Goal: Information Seeking & Learning: Learn about a topic

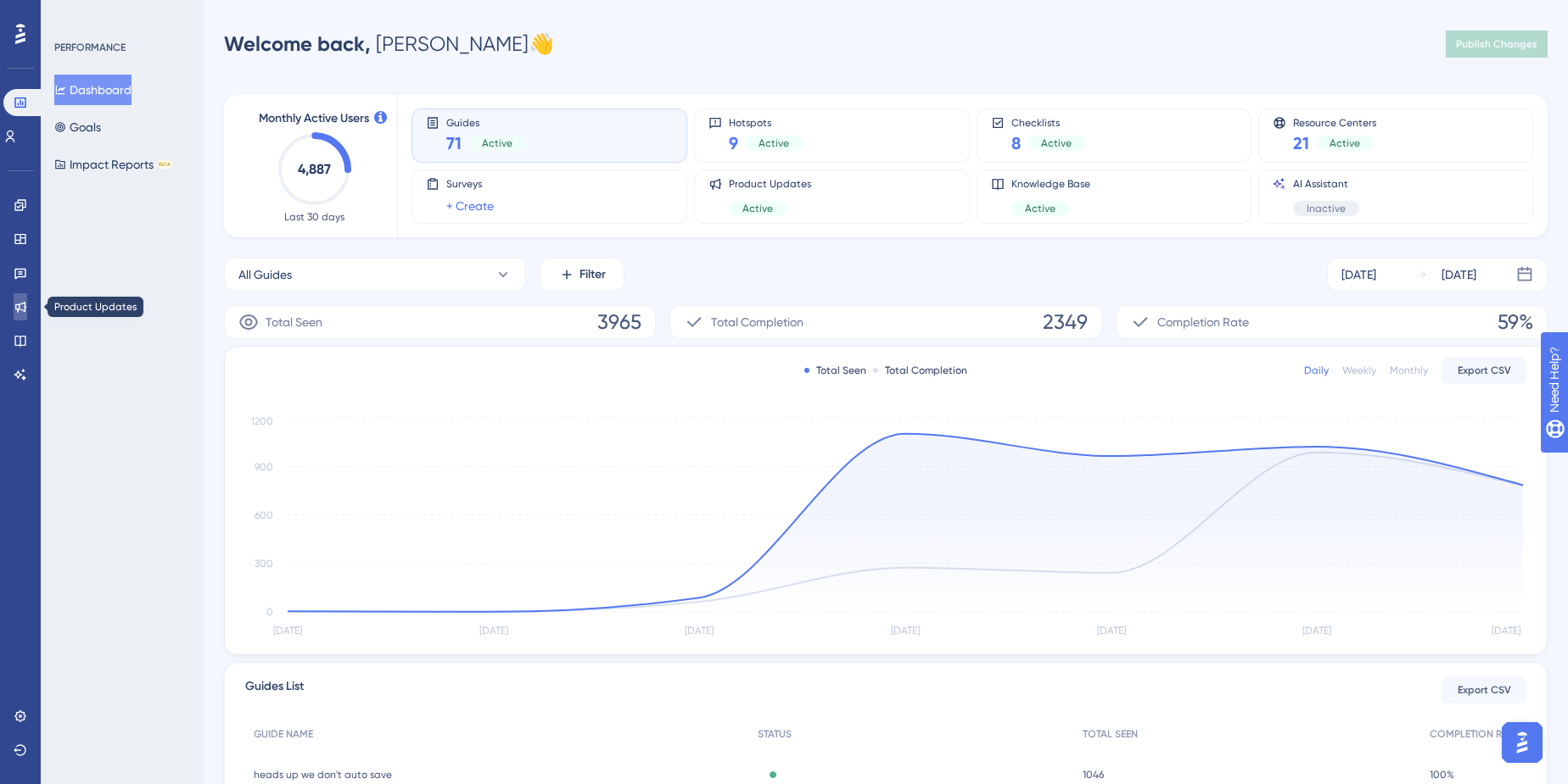
click at [25, 309] on icon at bounding box center [20, 307] width 11 height 11
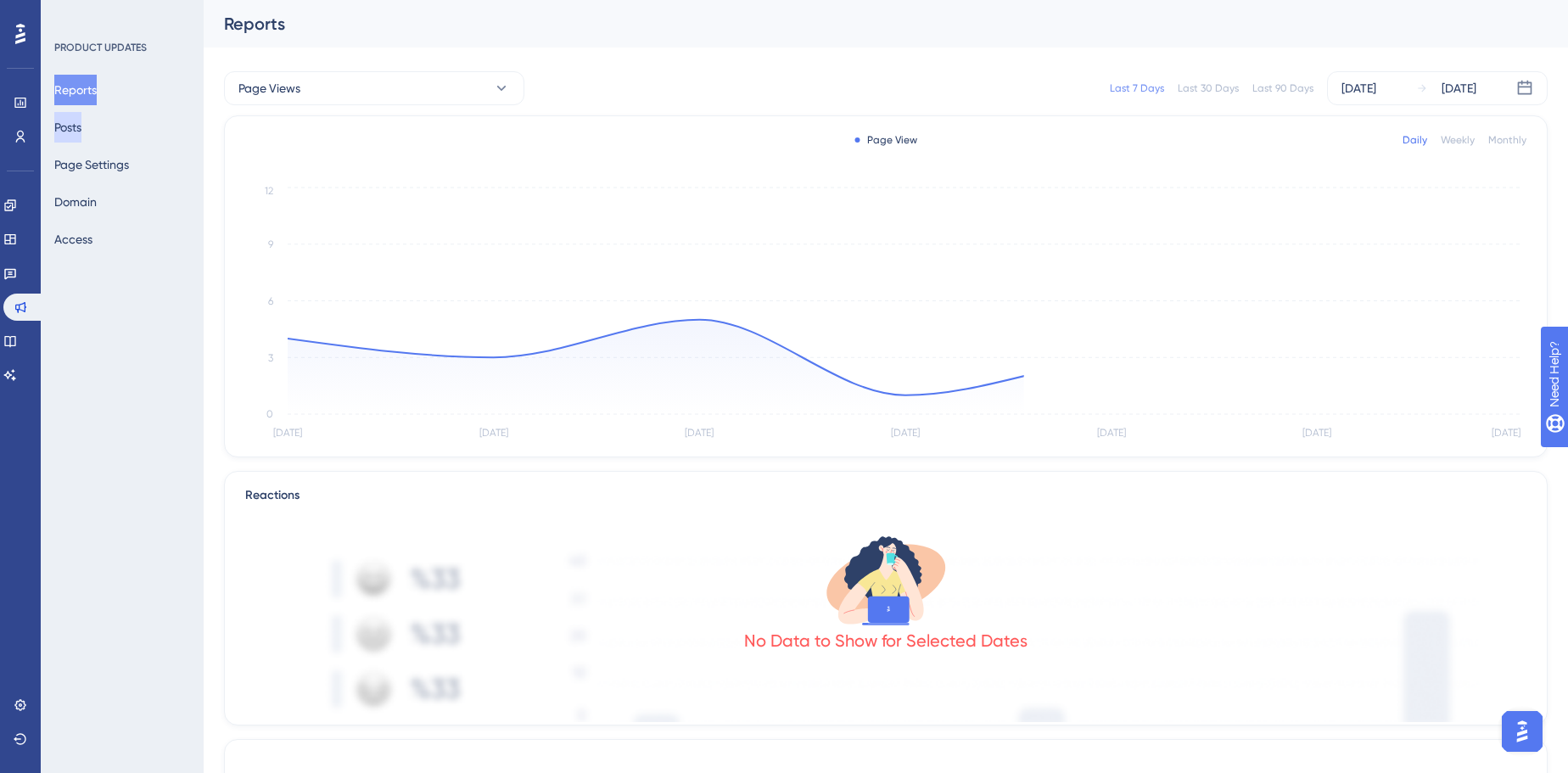
click at [82, 131] on button "Posts" at bounding box center [67, 127] width 27 height 31
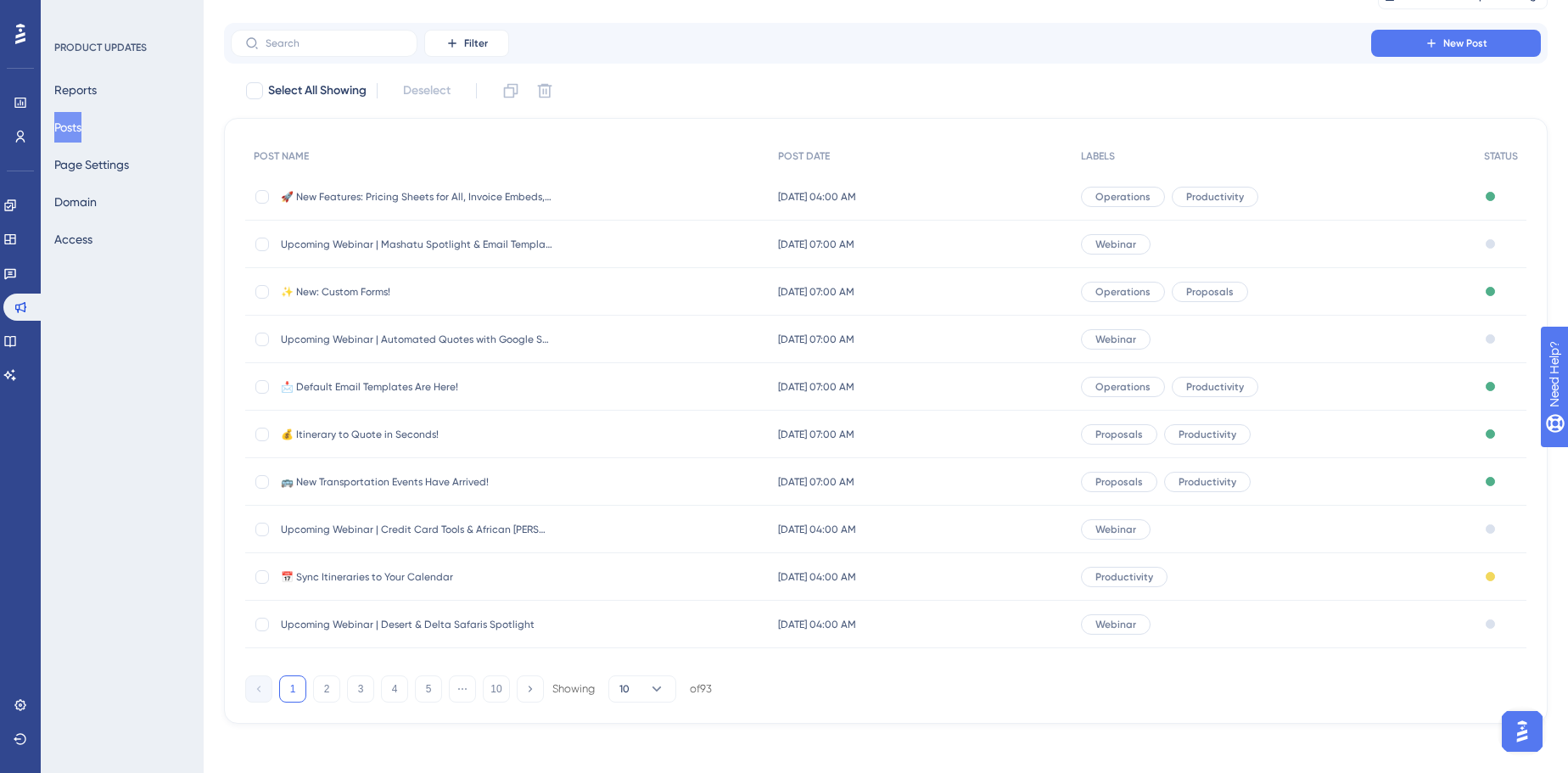
scroll to position [83, 0]
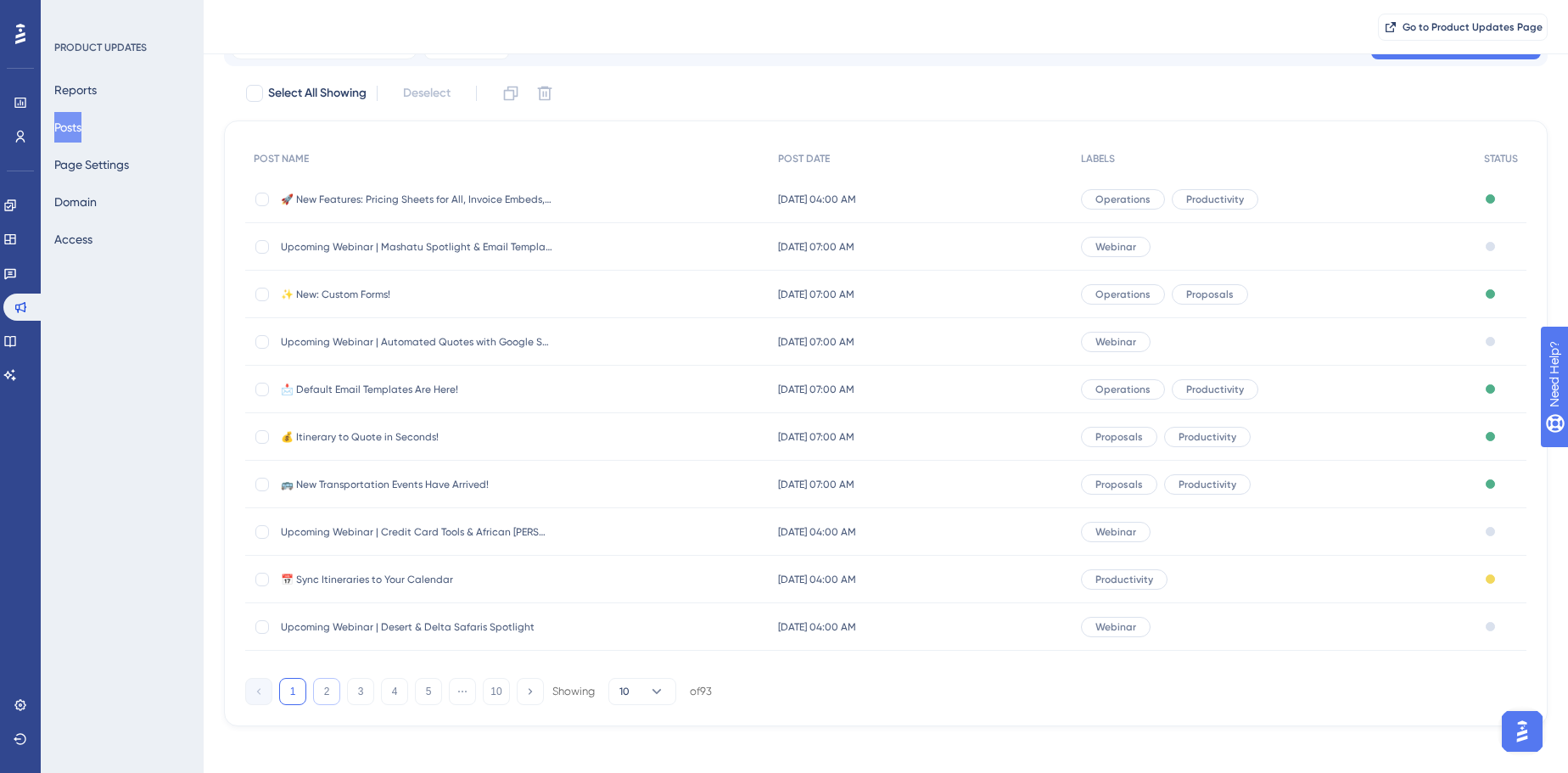
click at [317, 691] on button "2" at bounding box center [326, 691] width 27 height 27
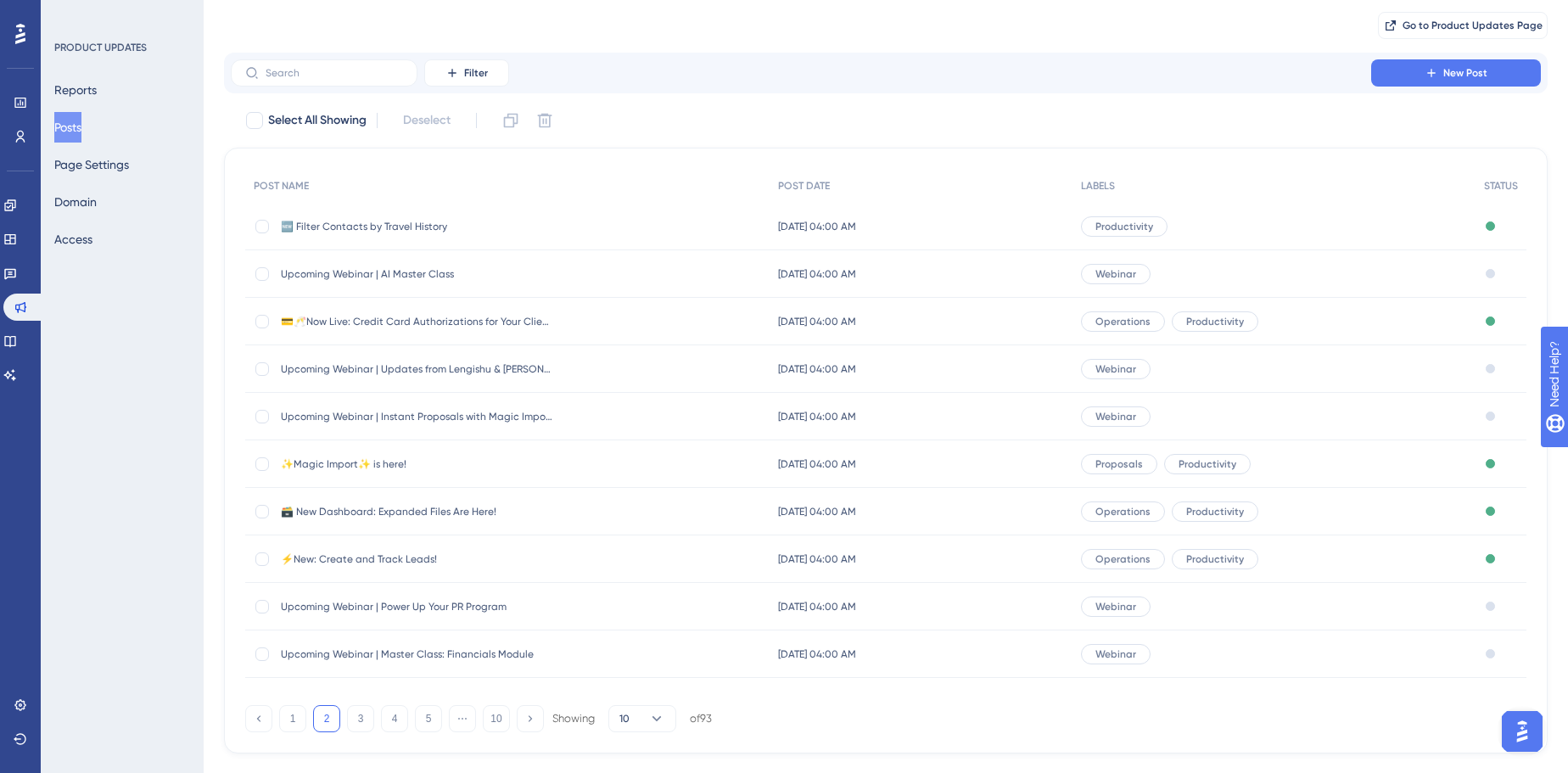
scroll to position [0, 0]
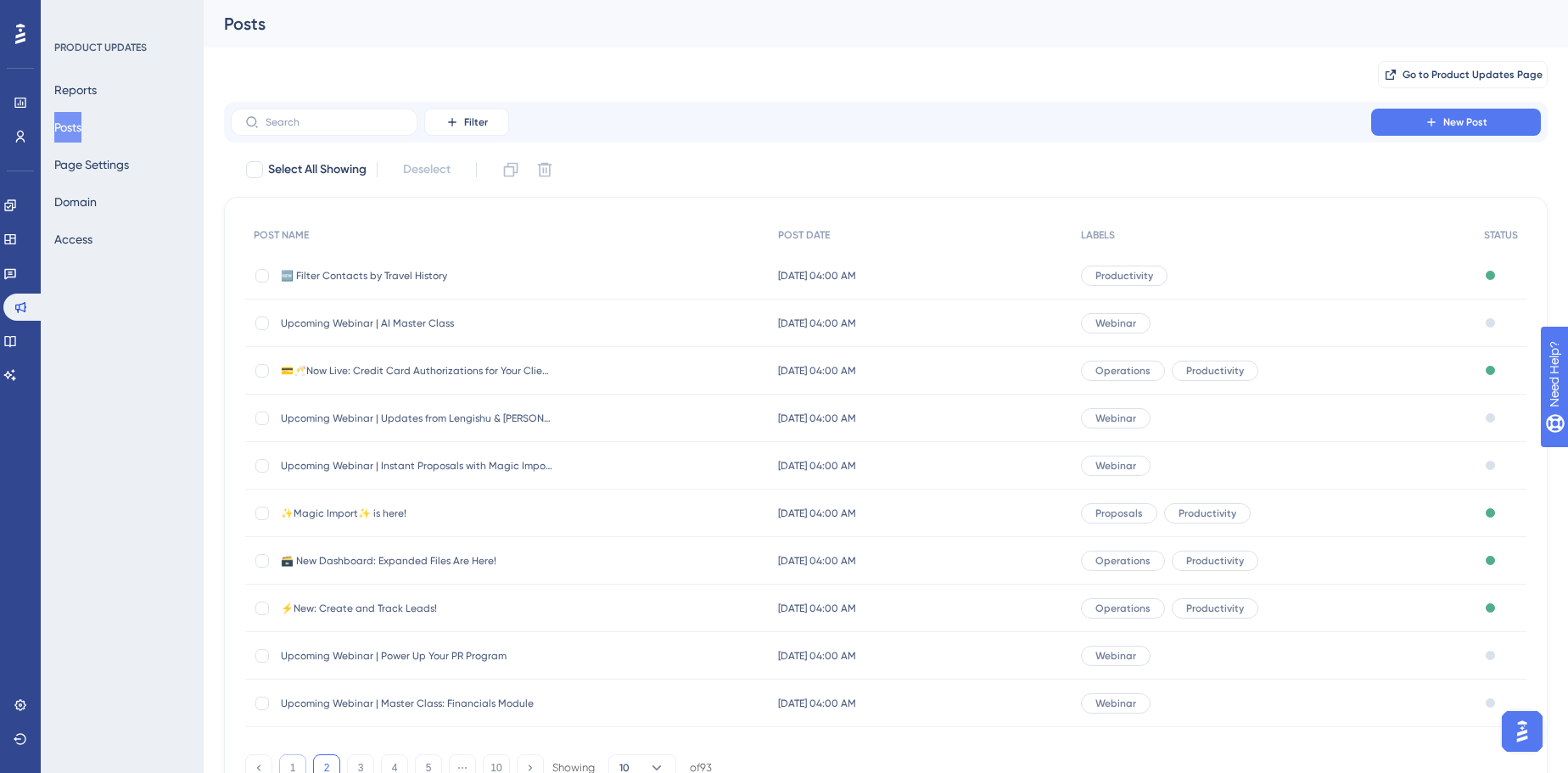
click at [291, 765] on button "1" at bounding box center [292, 768] width 27 height 27
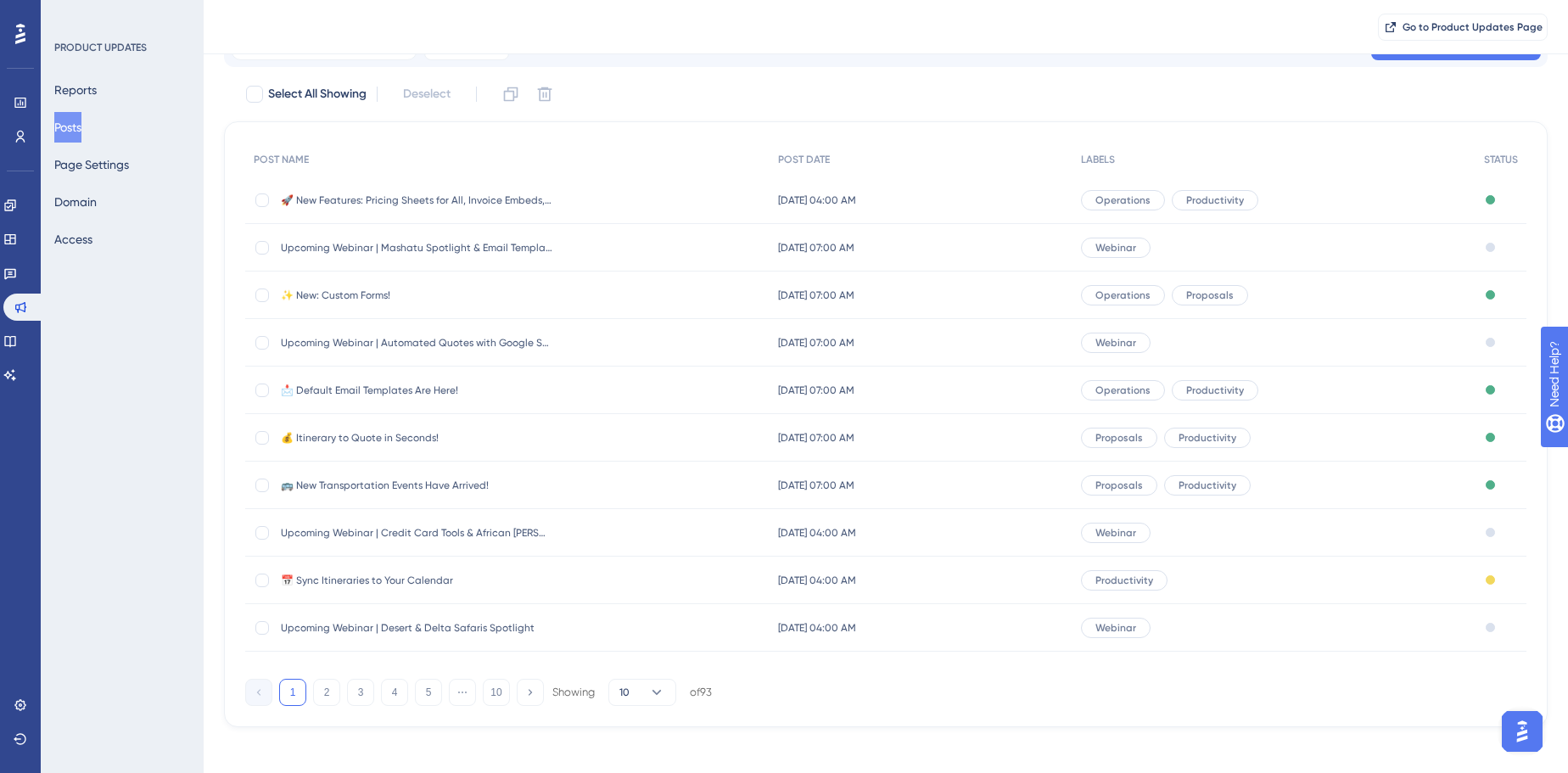
scroll to position [83, 0]
click at [333, 691] on button "2" at bounding box center [326, 691] width 27 height 27
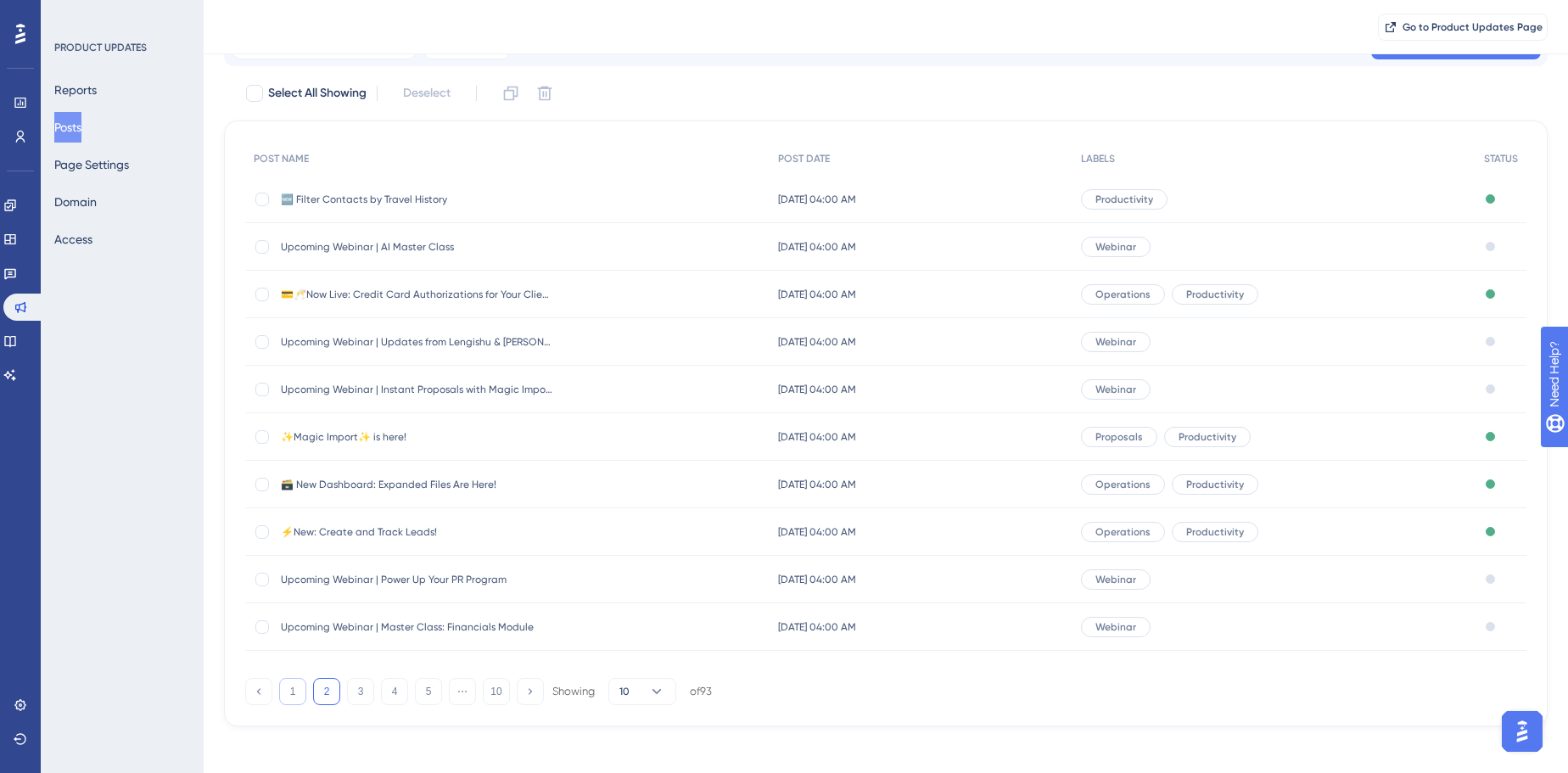
click at [301, 695] on button "1" at bounding box center [292, 691] width 27 height 27
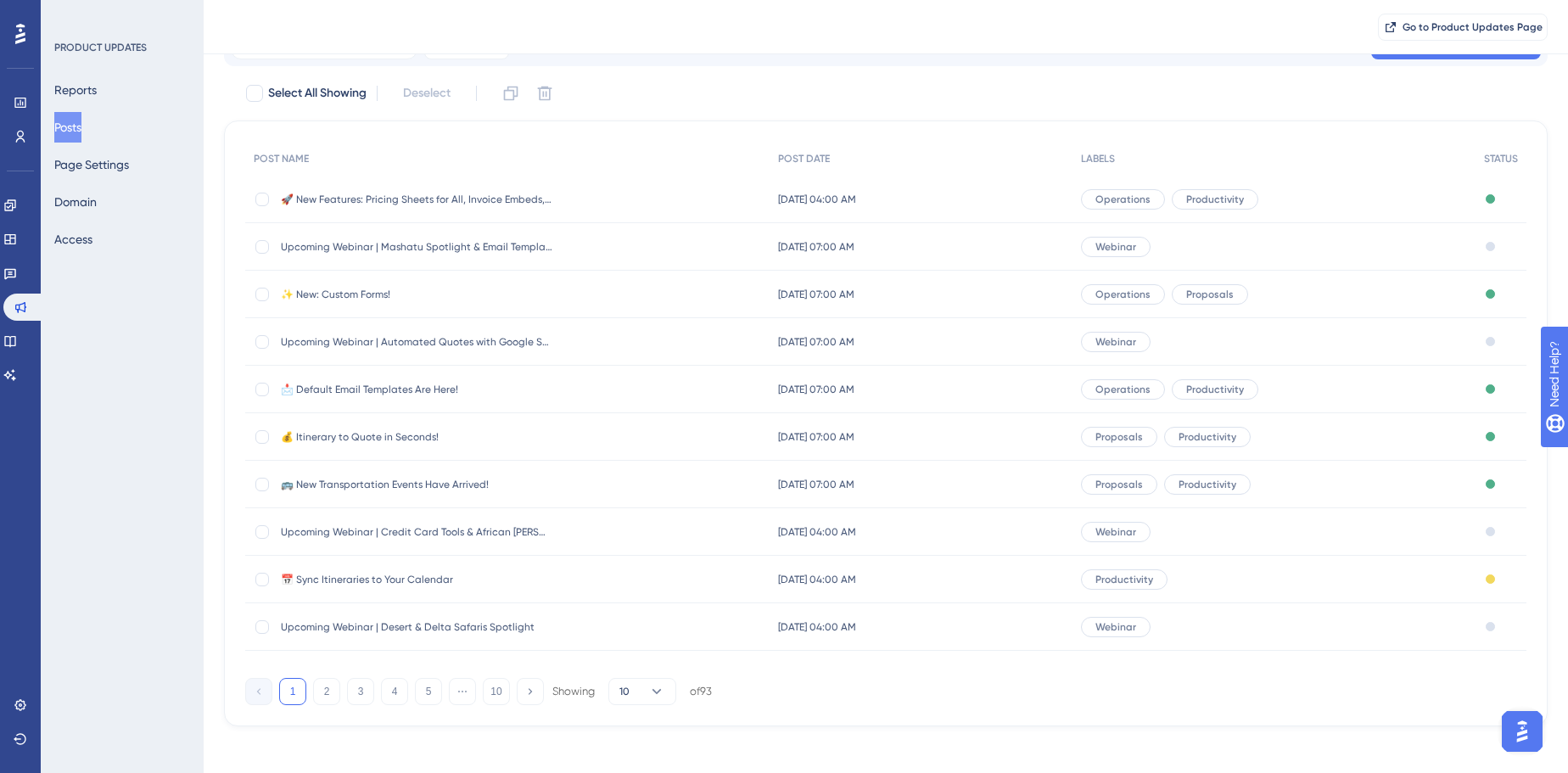
click at [381, 632] on span "Upcoming Webinar | Desert & Delta Safaris Spotlight" at bounding box center [416, 627] width 271 height 14
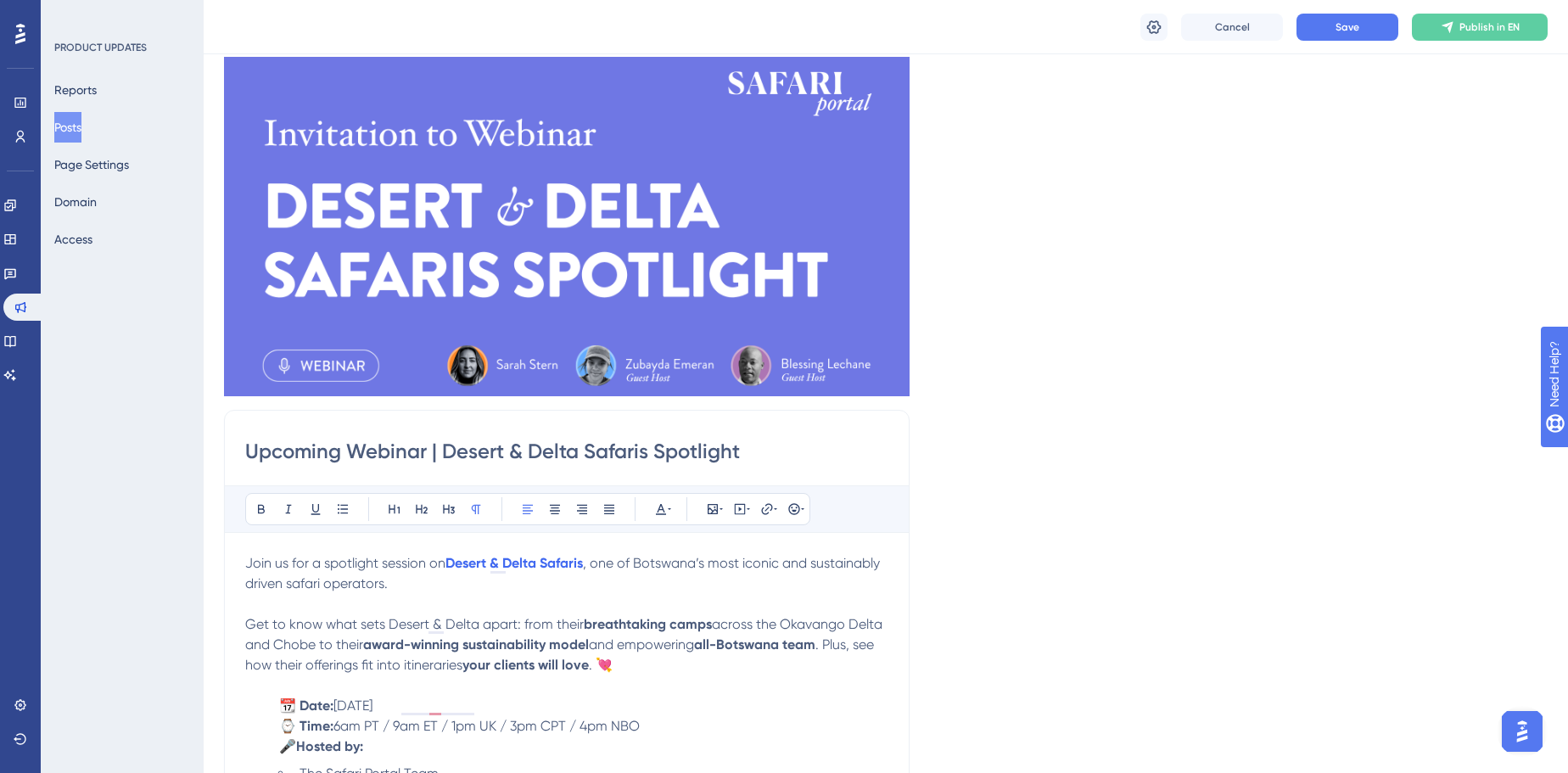
scroll to position [21, 0]
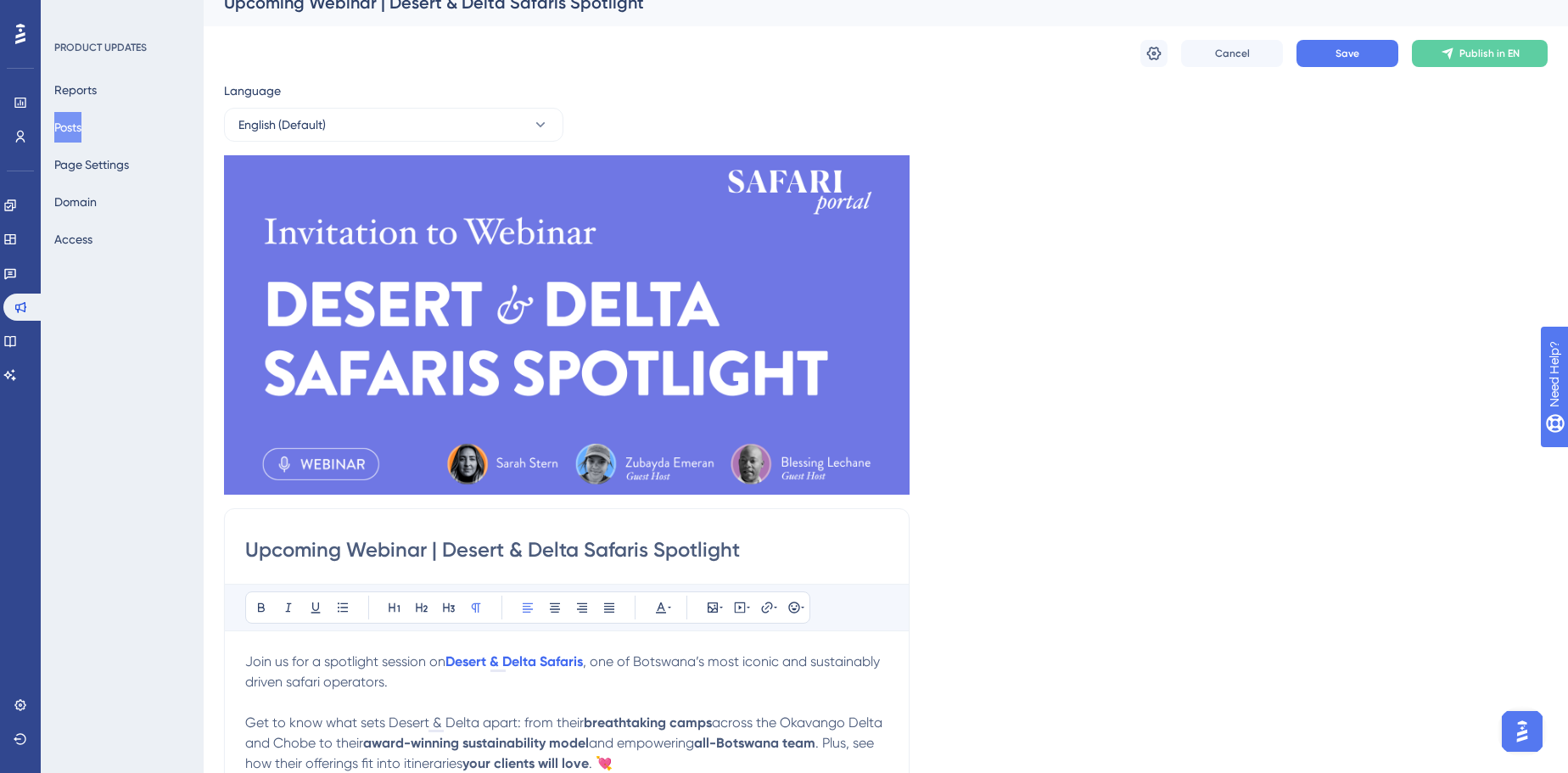
drag, startPoint x: 579, startPoint y: 342, endPoint x: 1159, endPoint y: 238, distance: 589.3
click at [1159, 238] on div "Language English (Default) Insert an Image Delete Upcoming Webinar | Desert & D…" at bounding box center [885, 659] width 1323 height 1157
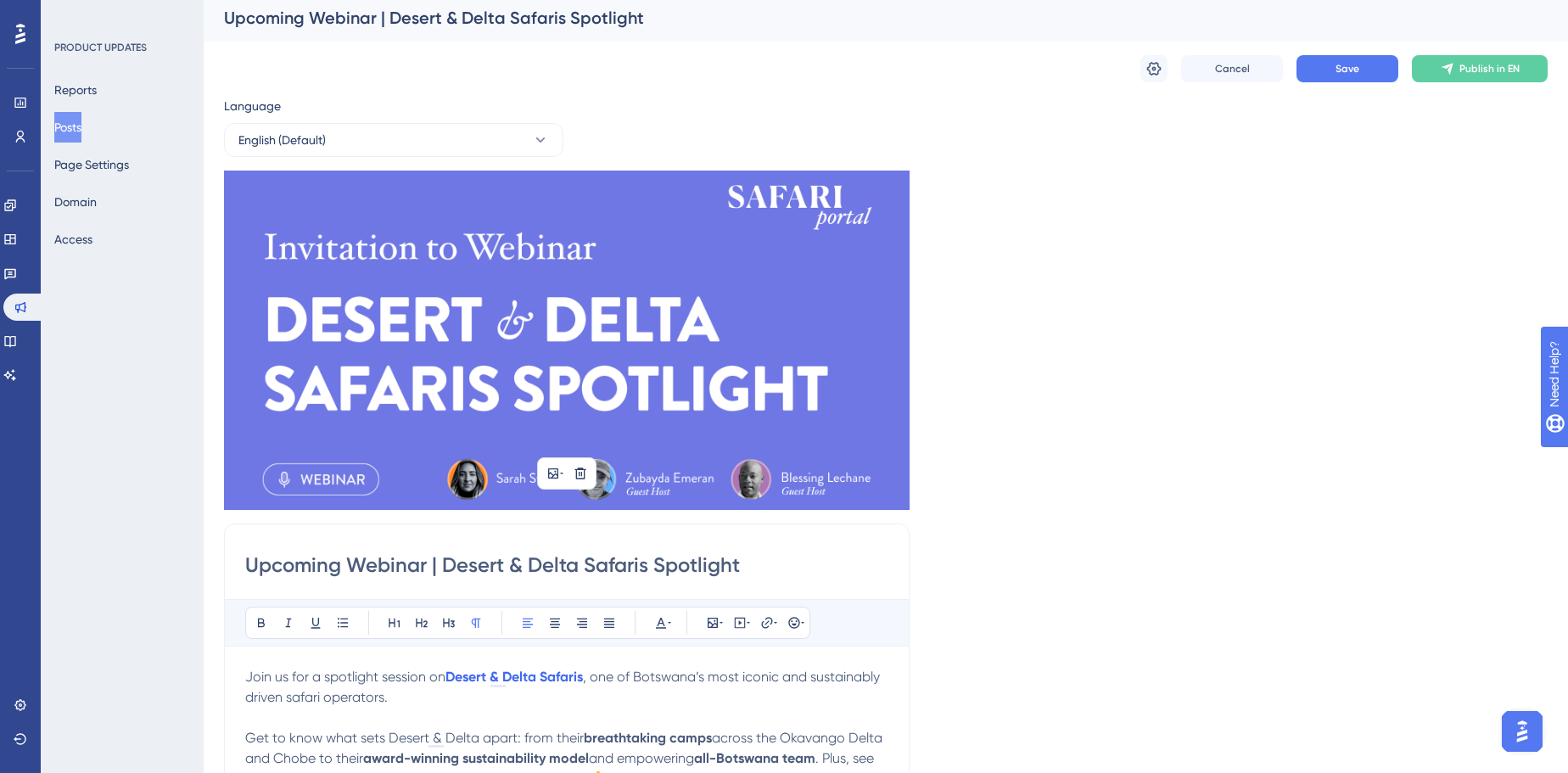
scroll to position [0, 0]
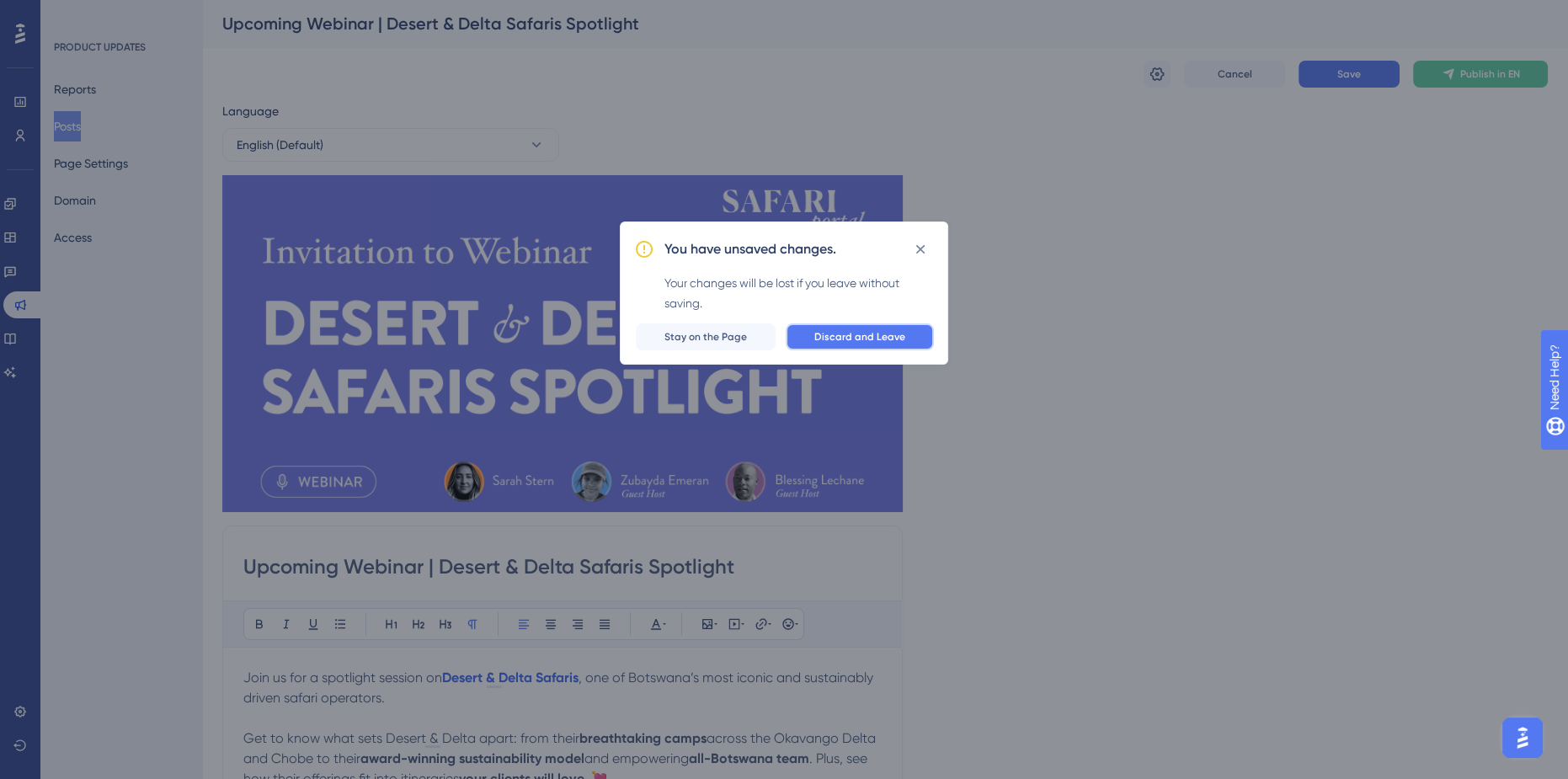
click at [885, 342] on span "Discard and Leave" at bounding box center [860, 337] width 91 height 14
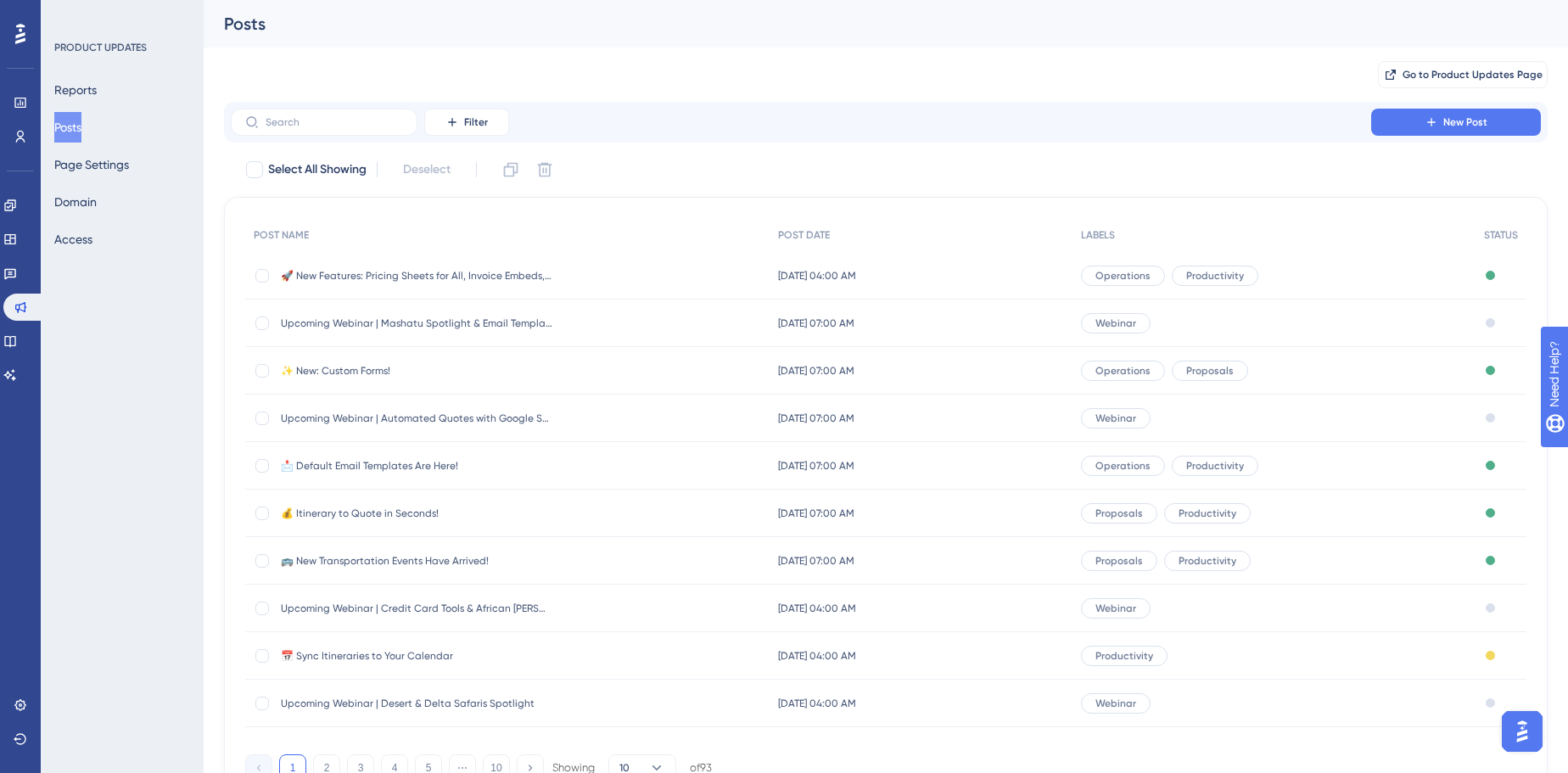
click at [328, 616] on div "Upcoming Webinar | Credit Card Tools & African [PERSON_NAME] Camps Upcoming Web…" at bounding box center [416, 609] width 271 height 48
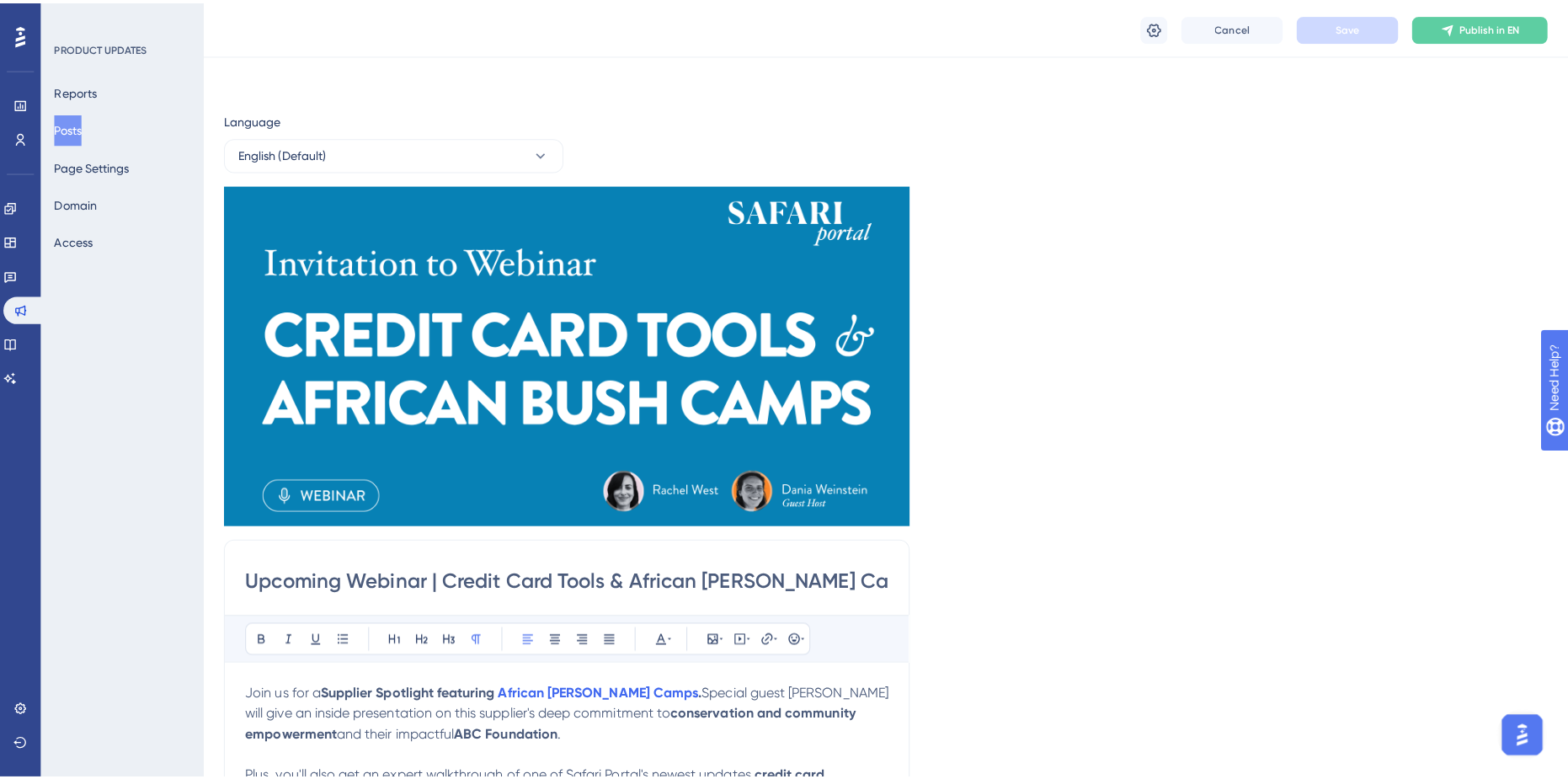
scroll to position [111, 0]
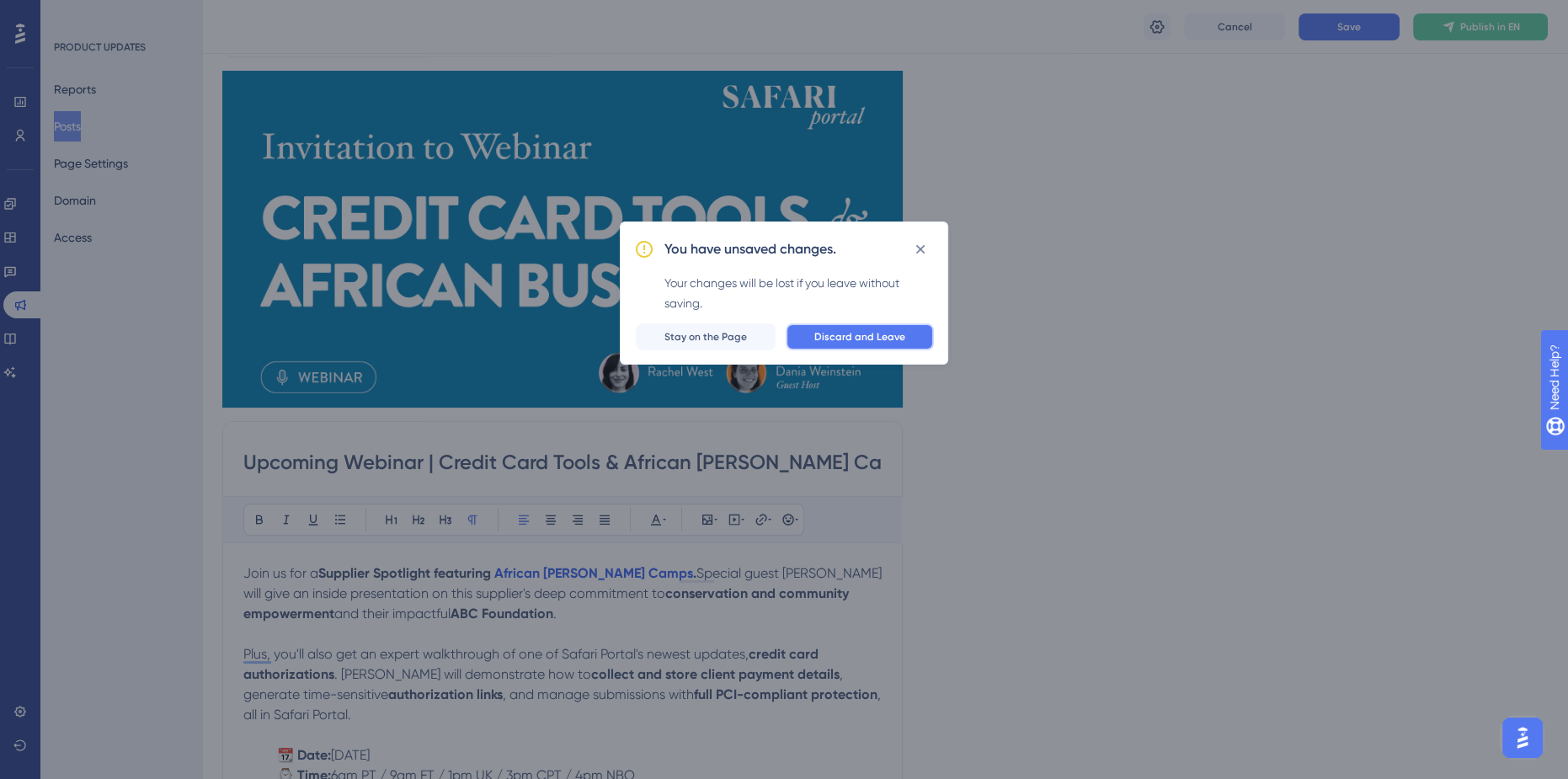
click at [836, 338] on span "Discard and Leave" at bounding box center [860, 337] width 91 height 14
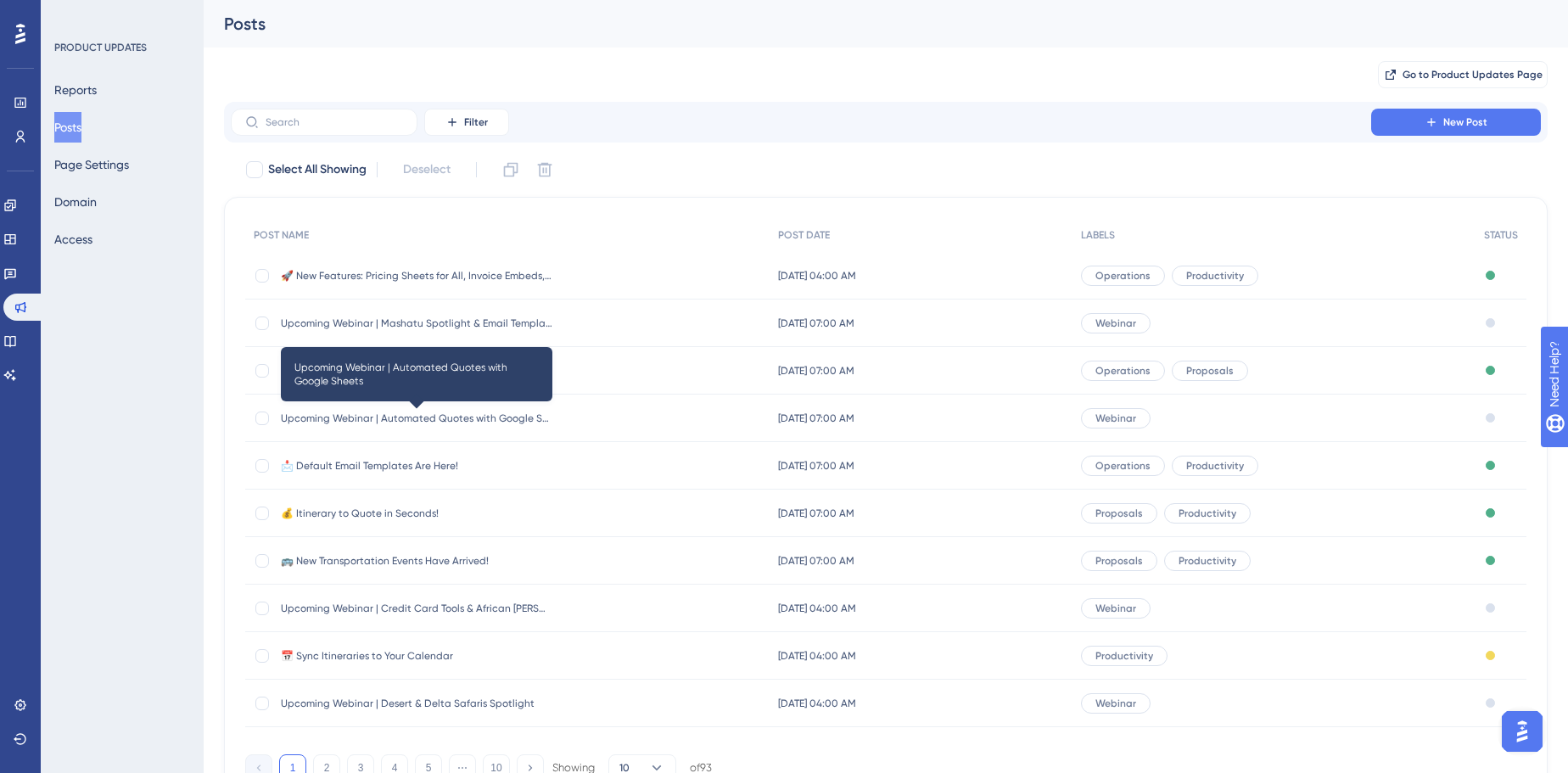
click at [425, 416] on span "Upcoming Webinar | Automated Quotes with Google Sheets" at bounding box center [416, 418] width 271 height 14
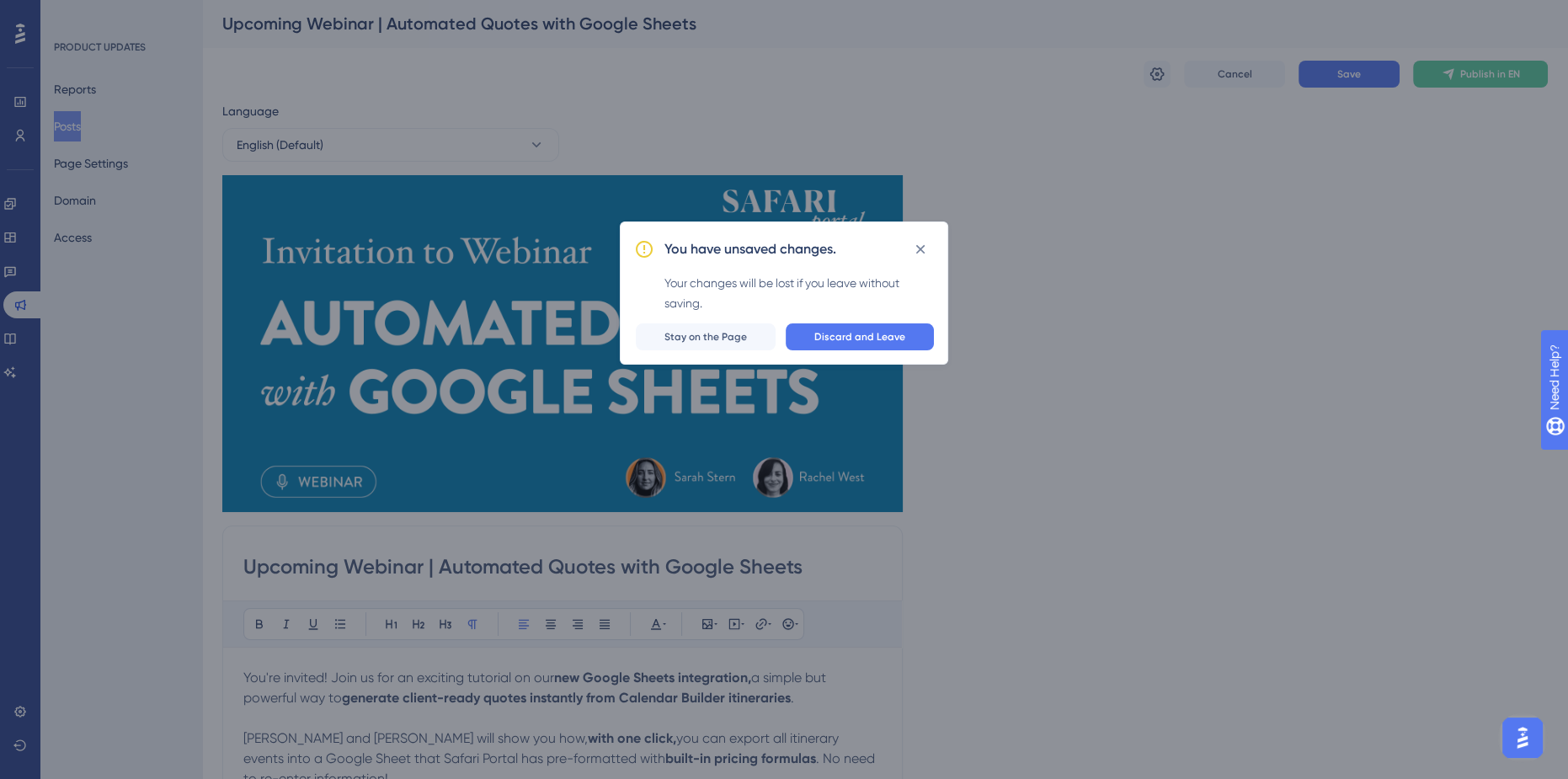
click at [853, 316] on div "You have unsaved changes. Your changes will be lost if you leave without saving…" at bounding box center [784, 293] width 329 height 144
click at [857, 324] on button "Discard and Leave" at bounding box center [860, 336] width 149 height 27
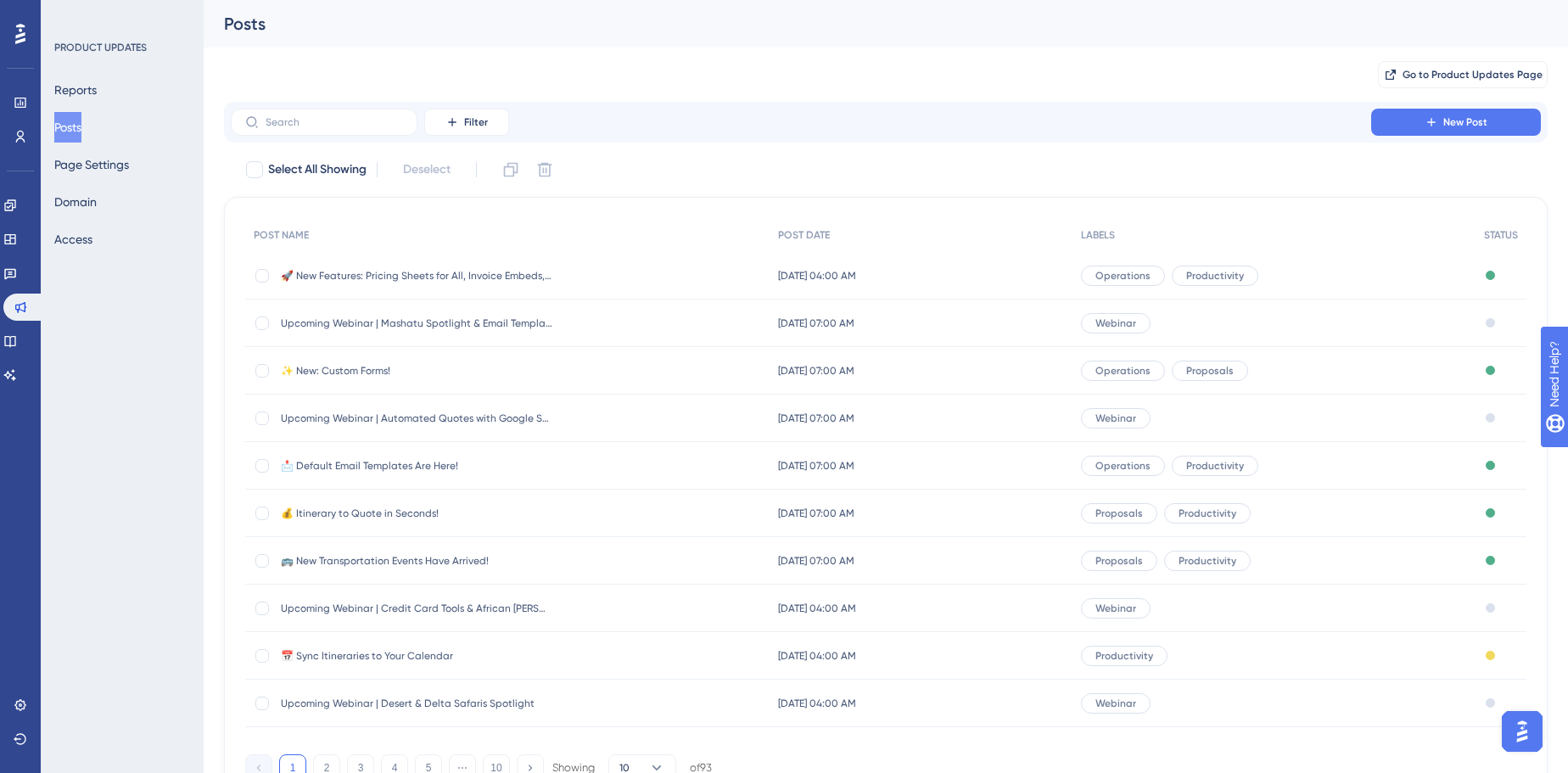
click at [495, 320] on span "Upcoming Webinar | Mashatu Spotlight & Email Templates" at bounding box center [416, 324] width 271 height 14
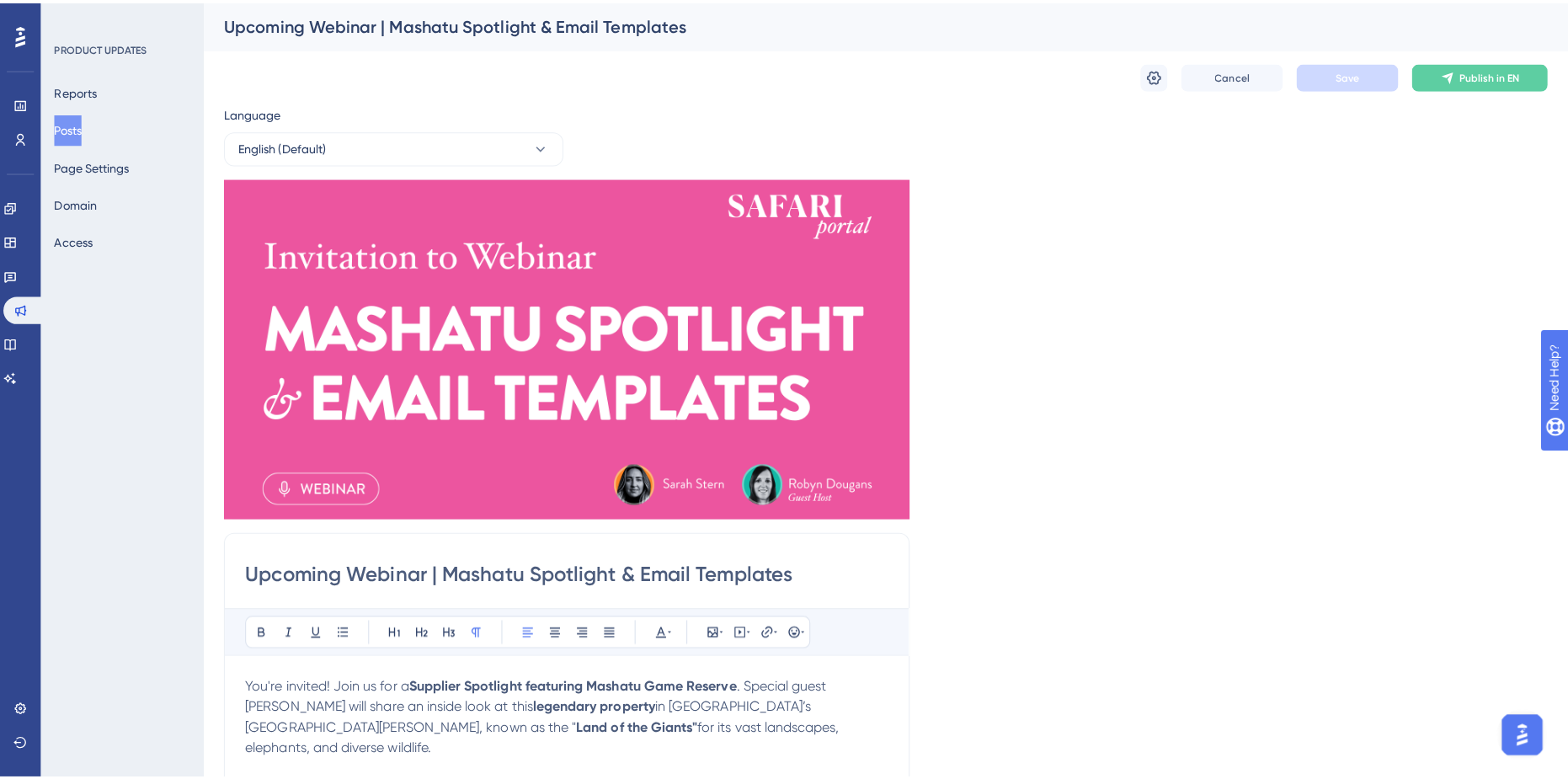
scroll to position [70, 0]
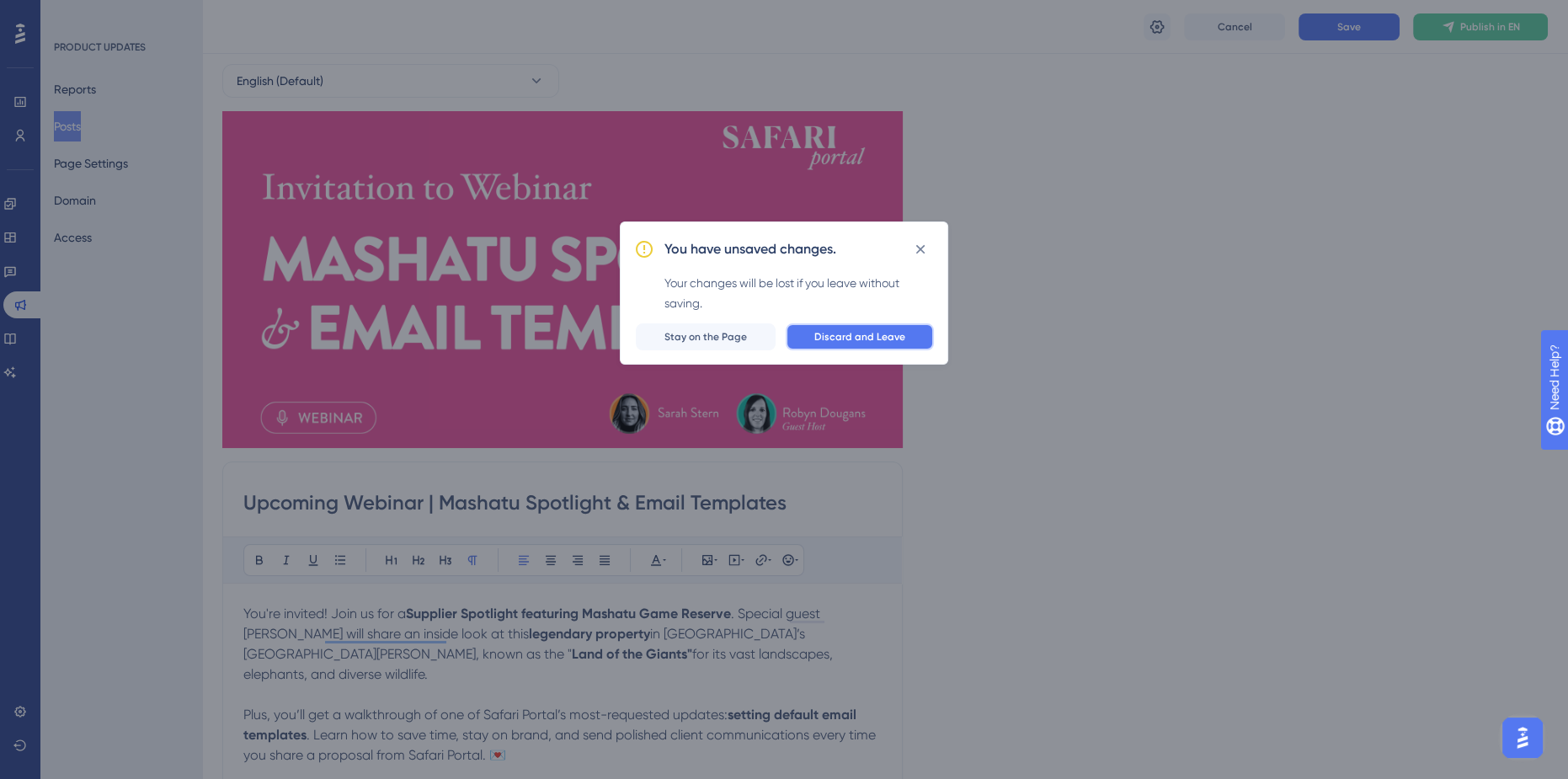
click at [846, 335] on span "Discard and Leave" at bounding box center [860, 337] width 91 height 14
